Goal: Browse casually

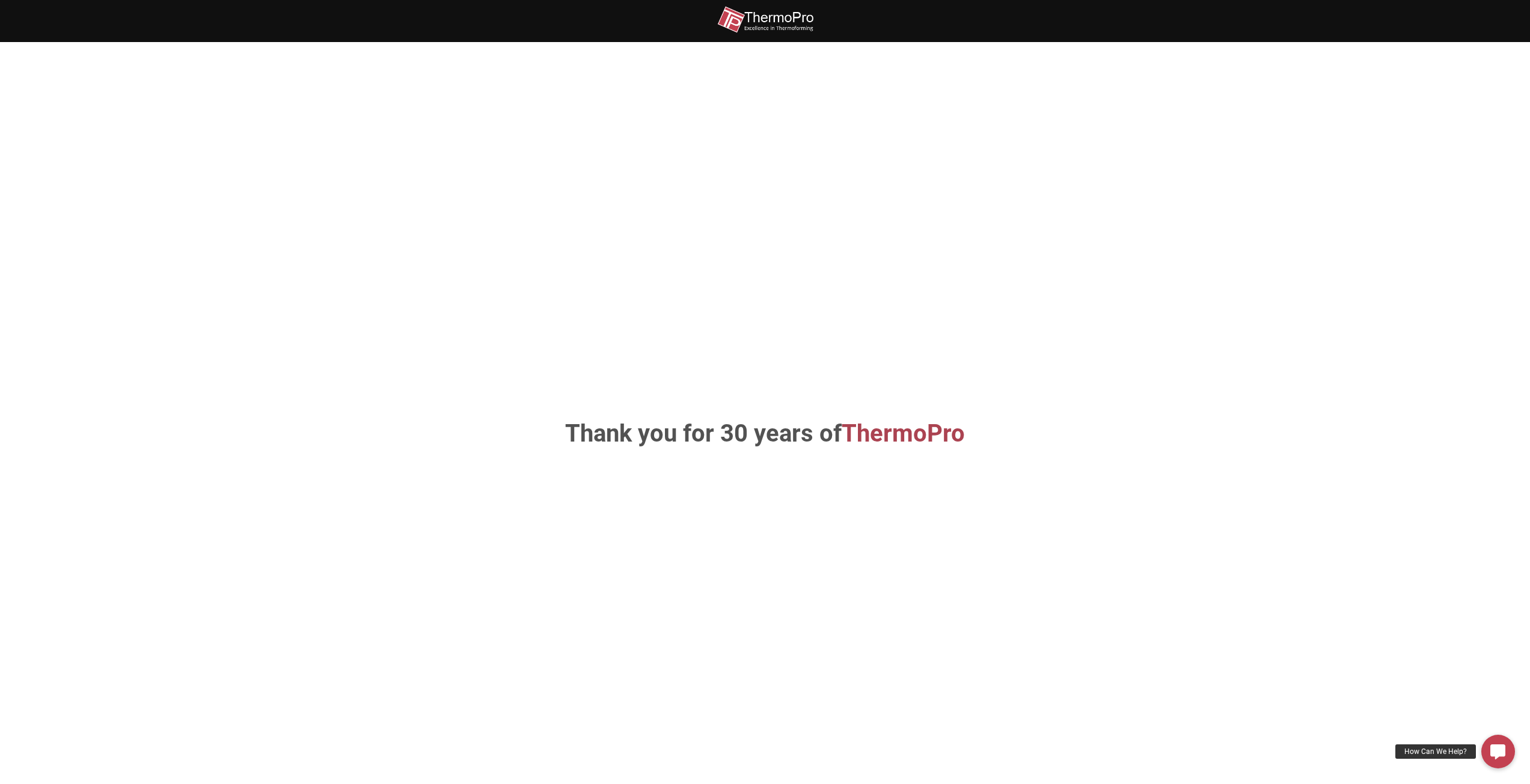
click at [767, 19] on img at bounding box center [765, 20] width 96 height 27
click at [903, 435] on span "ThermoPro" at bounding box center [903, 433] width 124 height 28
click at [779, 15] on img at bounding box center [765, 20] width 96 height 27
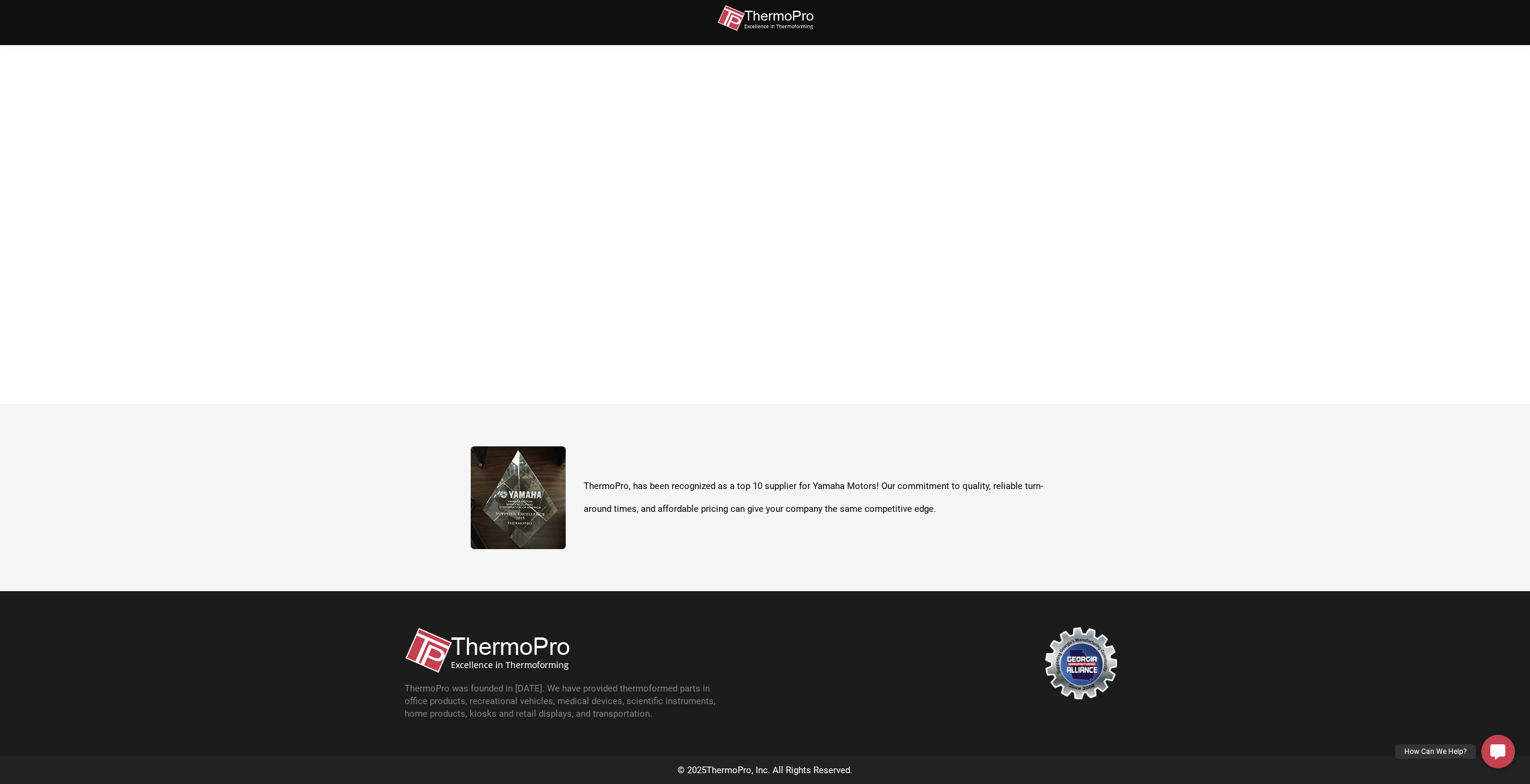
scroll to position [426, 0]
